Goal: Use online tool/utility: Utilize a website feature to perform a specific function

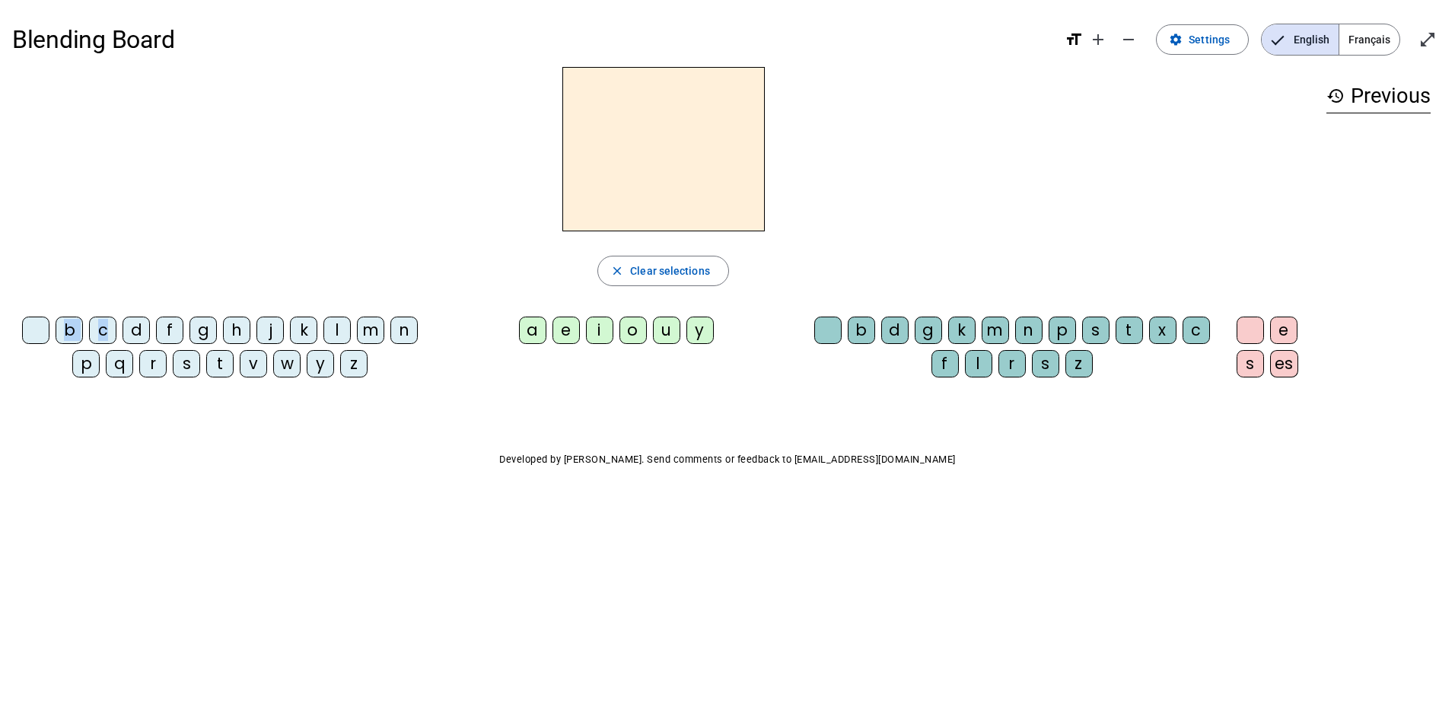
drag, startPoint x: 109, startPoint y: 328, endPoint x: 648, endPoint y: 163, distance: 564.2
click at [648, 163] on div "close Clear selections b c d f g h j k l m n p q r s t v w y z a e i o u y b d …" at bounding box center [663, 228] width 1302 height 323
click at [102, 330] on div "c" at bounding box center [102, 330] width 27 height 27
click at [536, 326] on div "a" at bounding box center [532, 330] width 27 height 27
click at [997, 330] on div "m" at bounding box center [995, 330] width 27 height 27
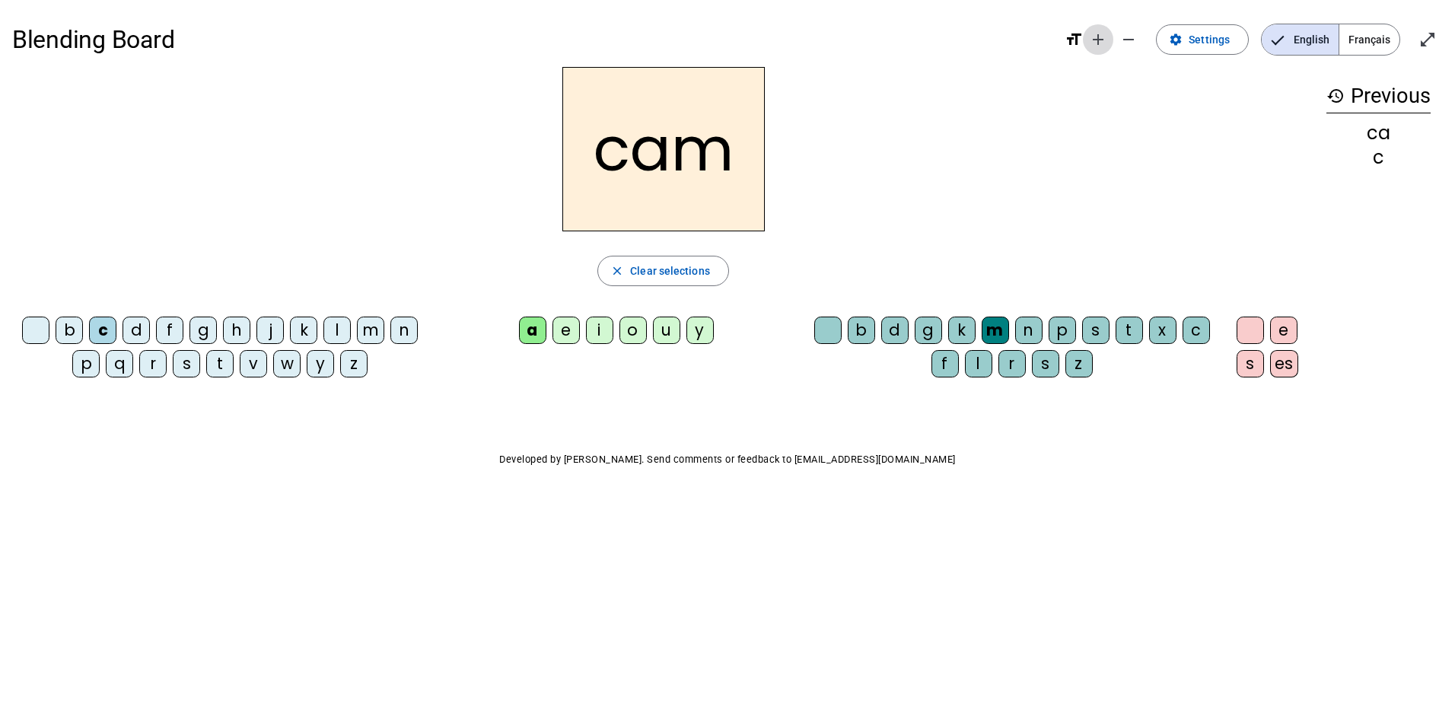
click at [1106, 43] on mat-icon "add" at bounding box center [1098, 39] width 18 height 18
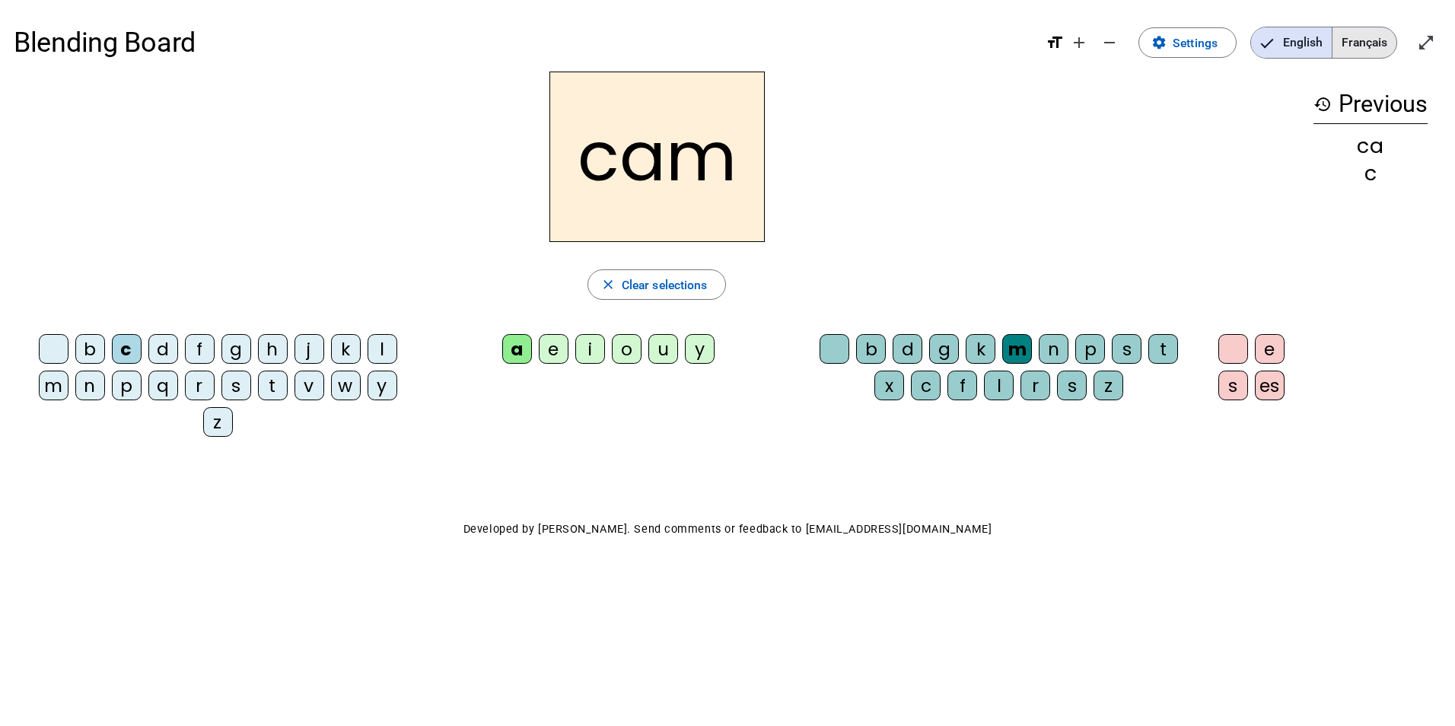
click at [1380, 37] on span "Français" at bounding box center [1364, 42] width 64 height 30
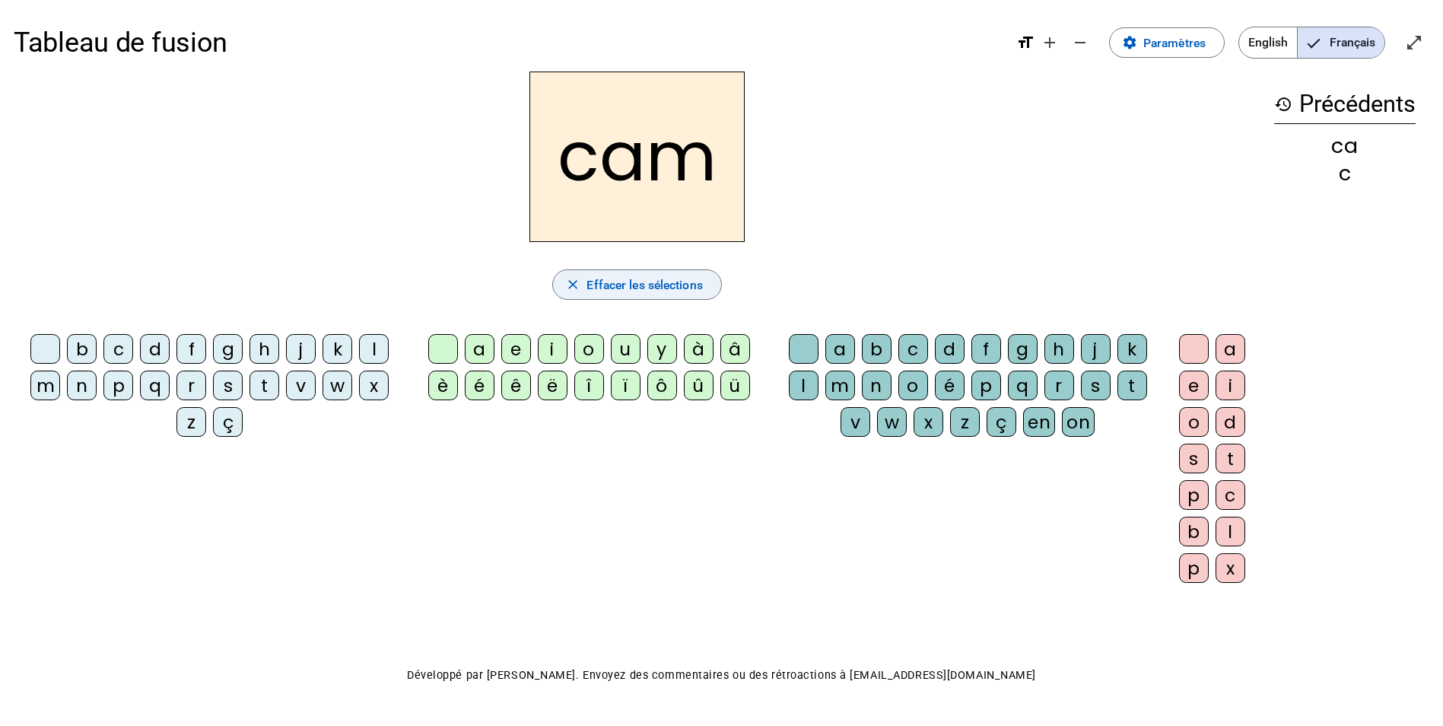
click at [631, 284] on span "Effacer les sélections" at bounding box center [645, 285] width 116 height 21
click at [79, 352] on div "b" at bounding box center [82, 349] width 30 height 30
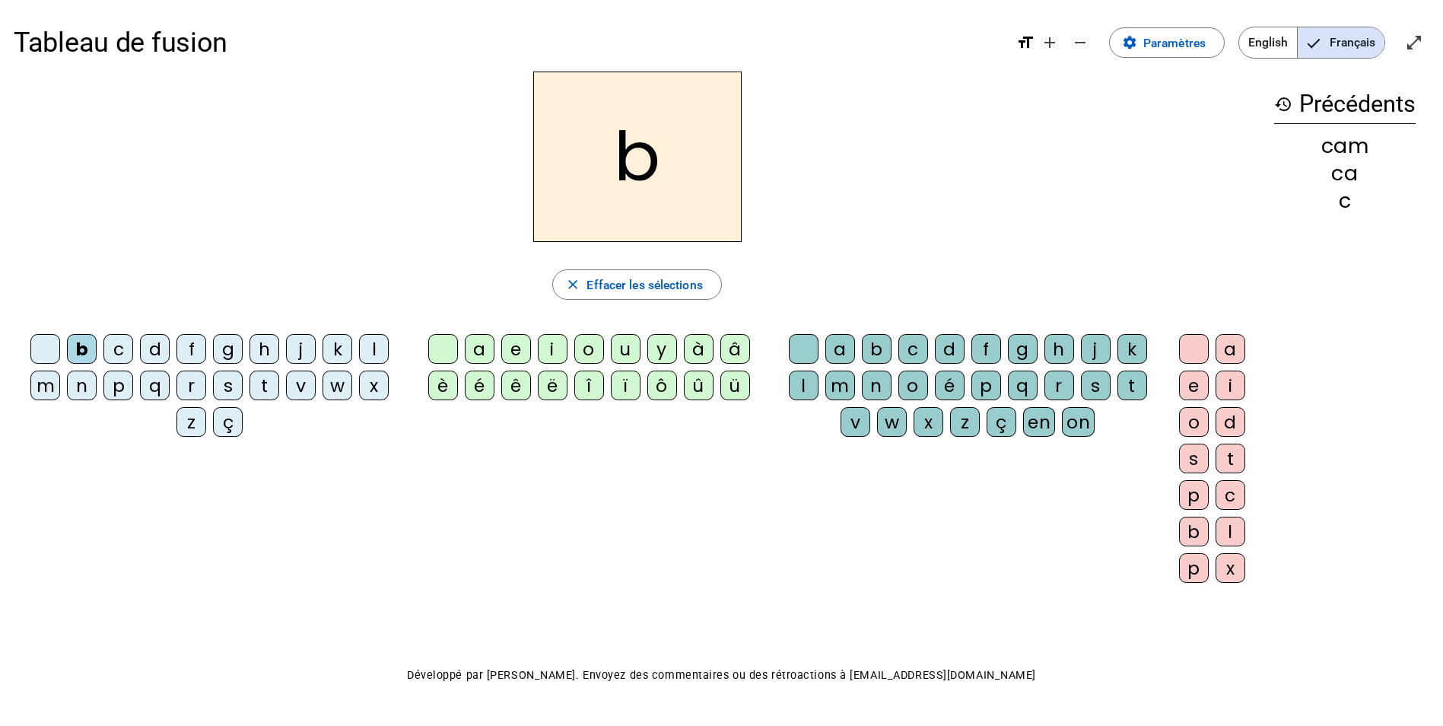
click at [474, 386] on div "é" at bounding box center [480, 386] width 30 height 30
click at [87, 348] on div "b" at bounding box center [82, 349] width 30 height 30
click at [477, 383] on div "é" at bounding box center [480, 386] width 30 height 30
click at [81, 352] on div "b" at bounding box center [82, 349] width 30 height 30
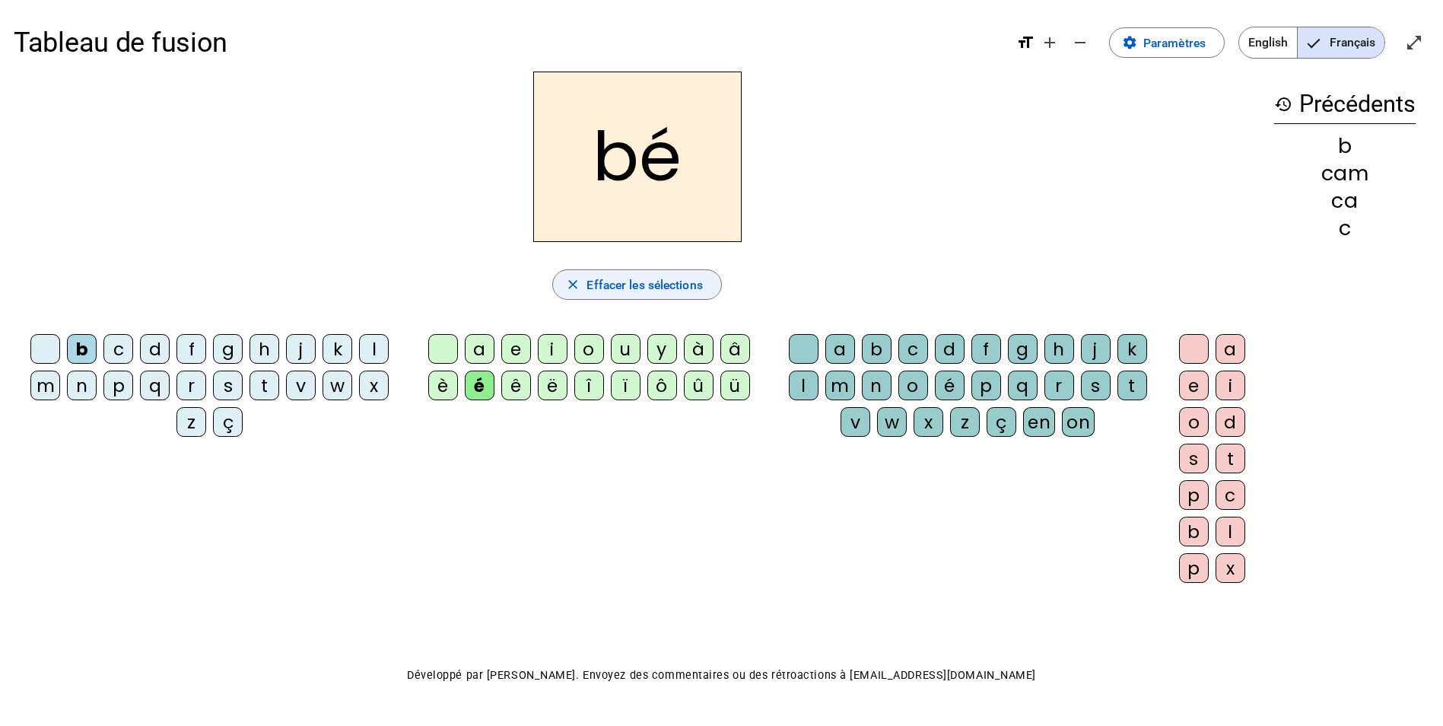
click at [637, 285] on span "Effacer les sélections" at bounding box center [645, 285] width 116 height 21
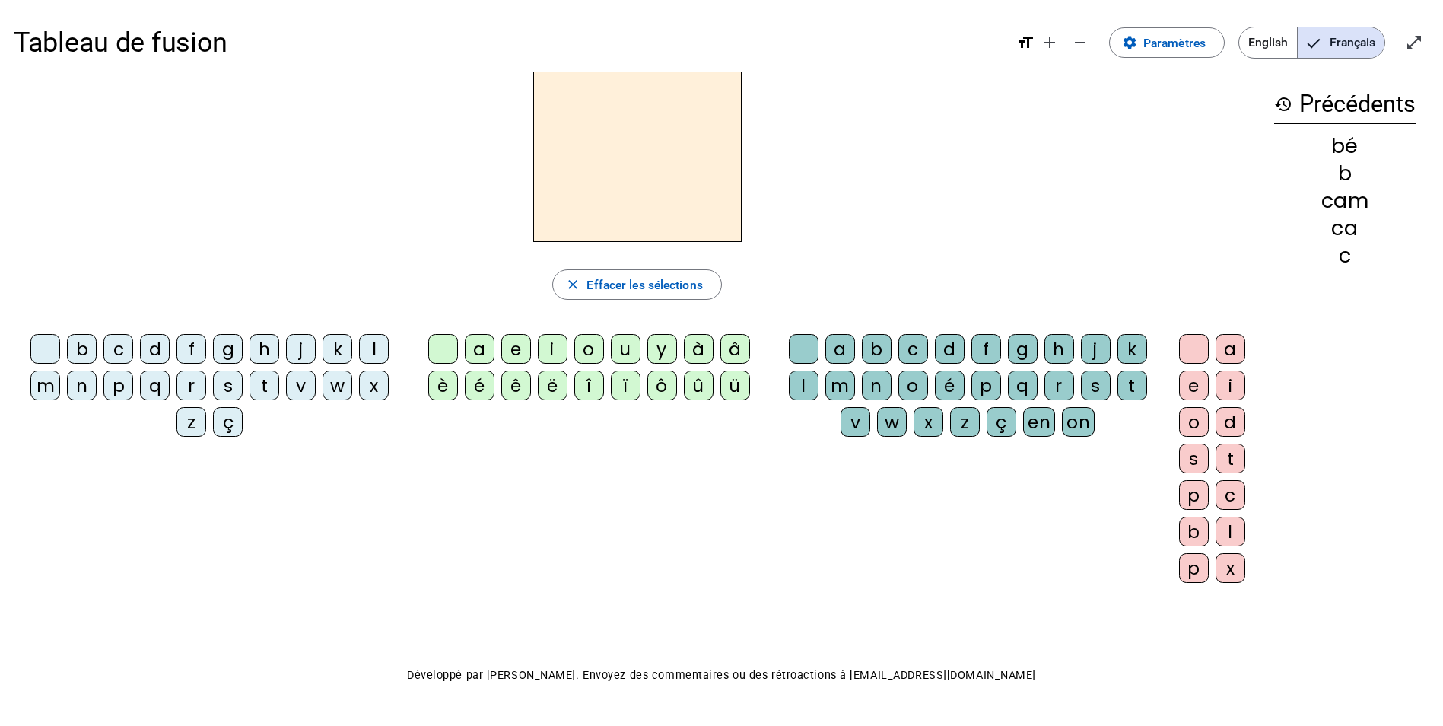
click at [82, 348] on div "b" at bounding box center [82, 349] width 30 height 30
click at [480, 394] on div "é" at bounding box center [480, 386] width 30 height 30
click at [77, 347] on div "b" at bounding box center [82, 349] width 30 height 30
click at [194, 352] on div "f" at bounding box center [192, 349] width 30 height 30
click at [81, 352] on div "b" at bounding box center [82, 349] width 30 height 30
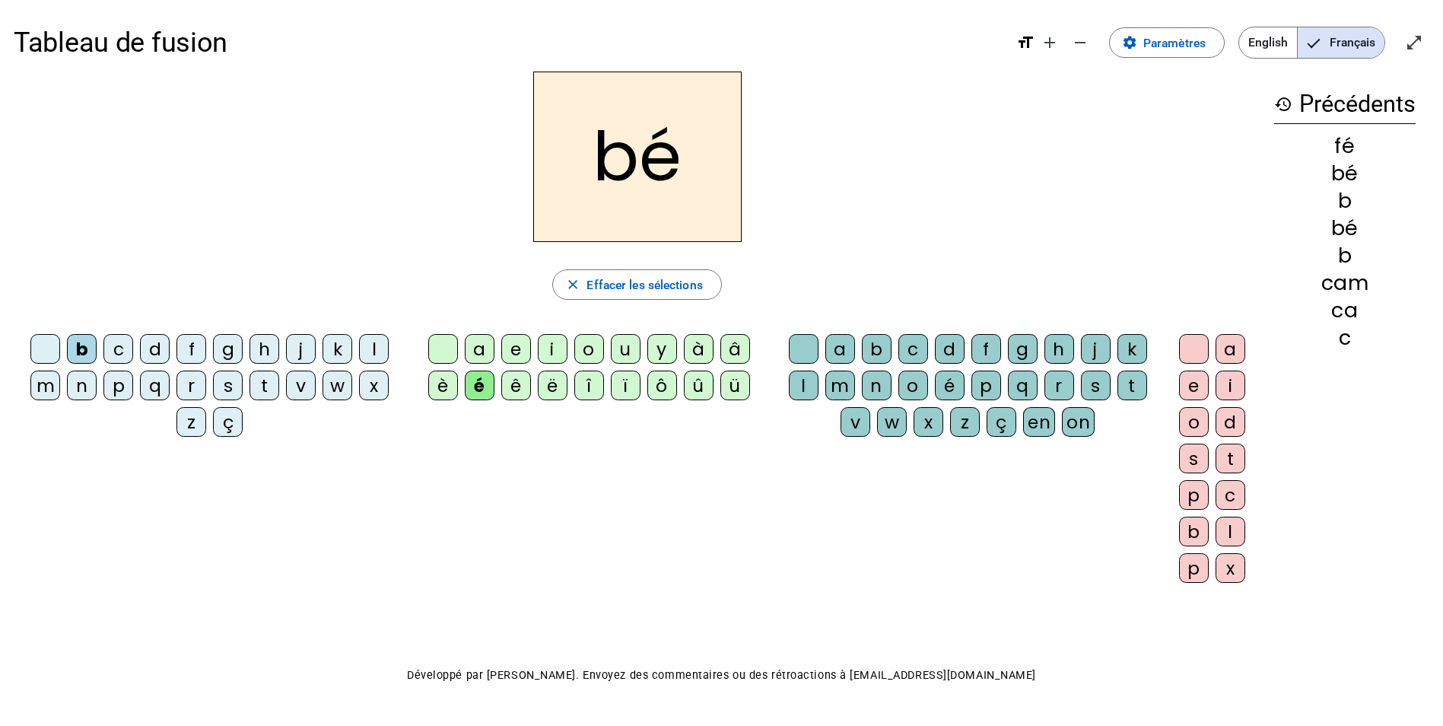
click at [183, 348] on div "f" at bounding box center [192, 349] width 30 height 30
